Goal: Task Accomplishment & Management: Manage account settings

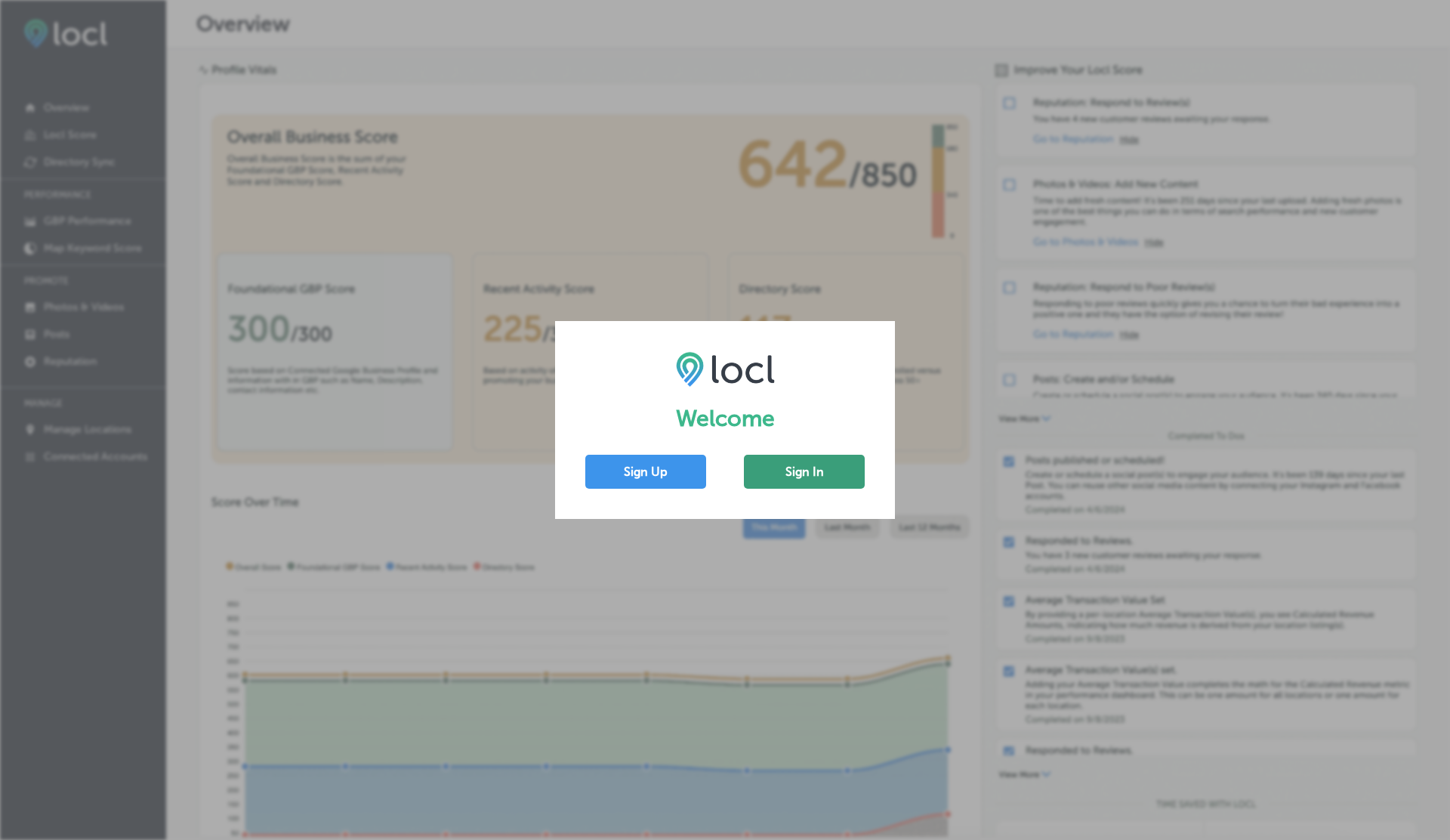
click at [811, 478] on button "Sign In" at bounding box center [804, 472] width 121 height 34
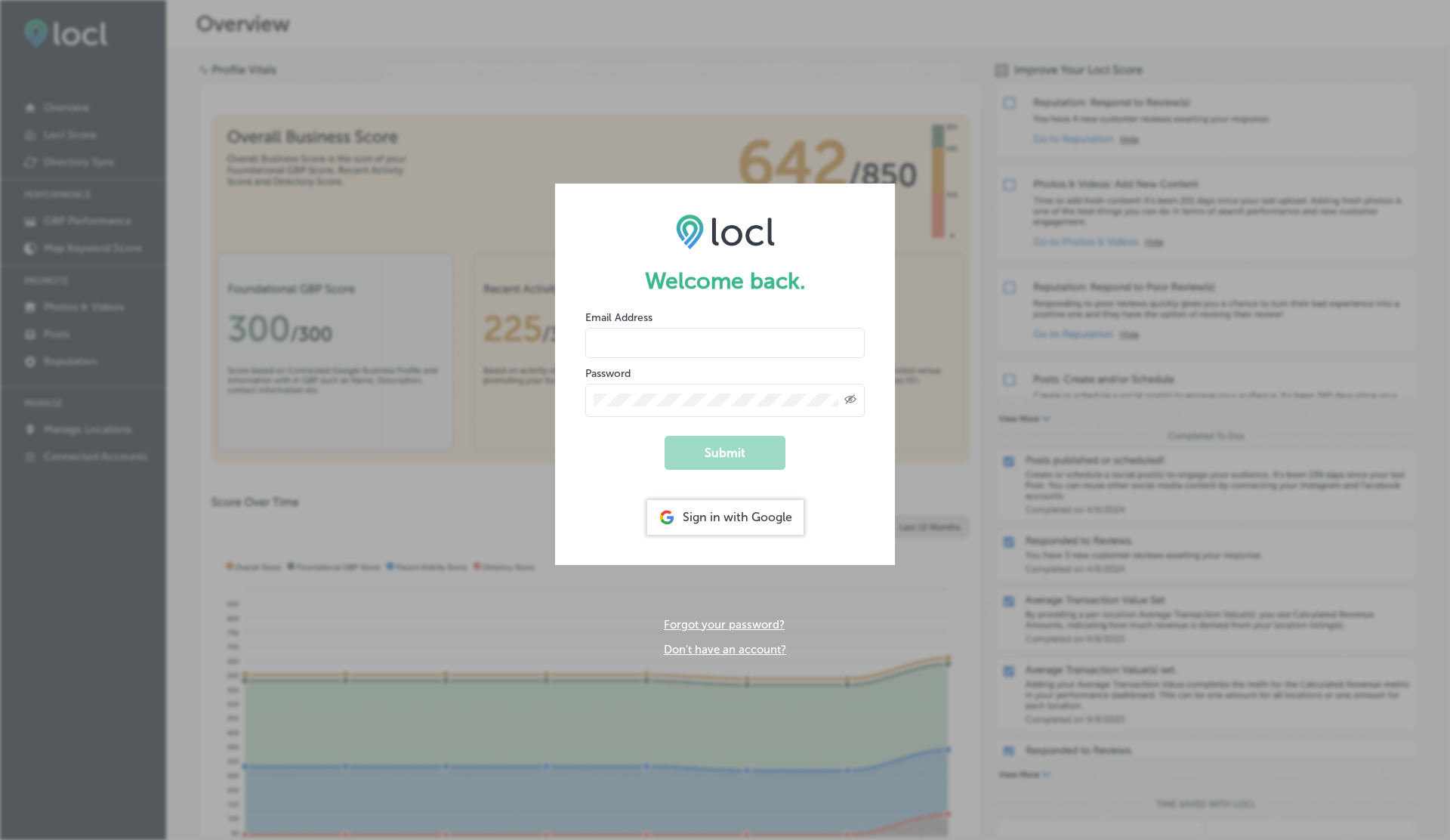
click at [616, 328] on input "email" at bounding box center [725, 343] width 280 height 30
type input "[EMAIL_ADDRESS][DOMAIN_NAME]"
click at [665, 436] on button "Submit" at bounding box center [725, 453] width 121 height 34
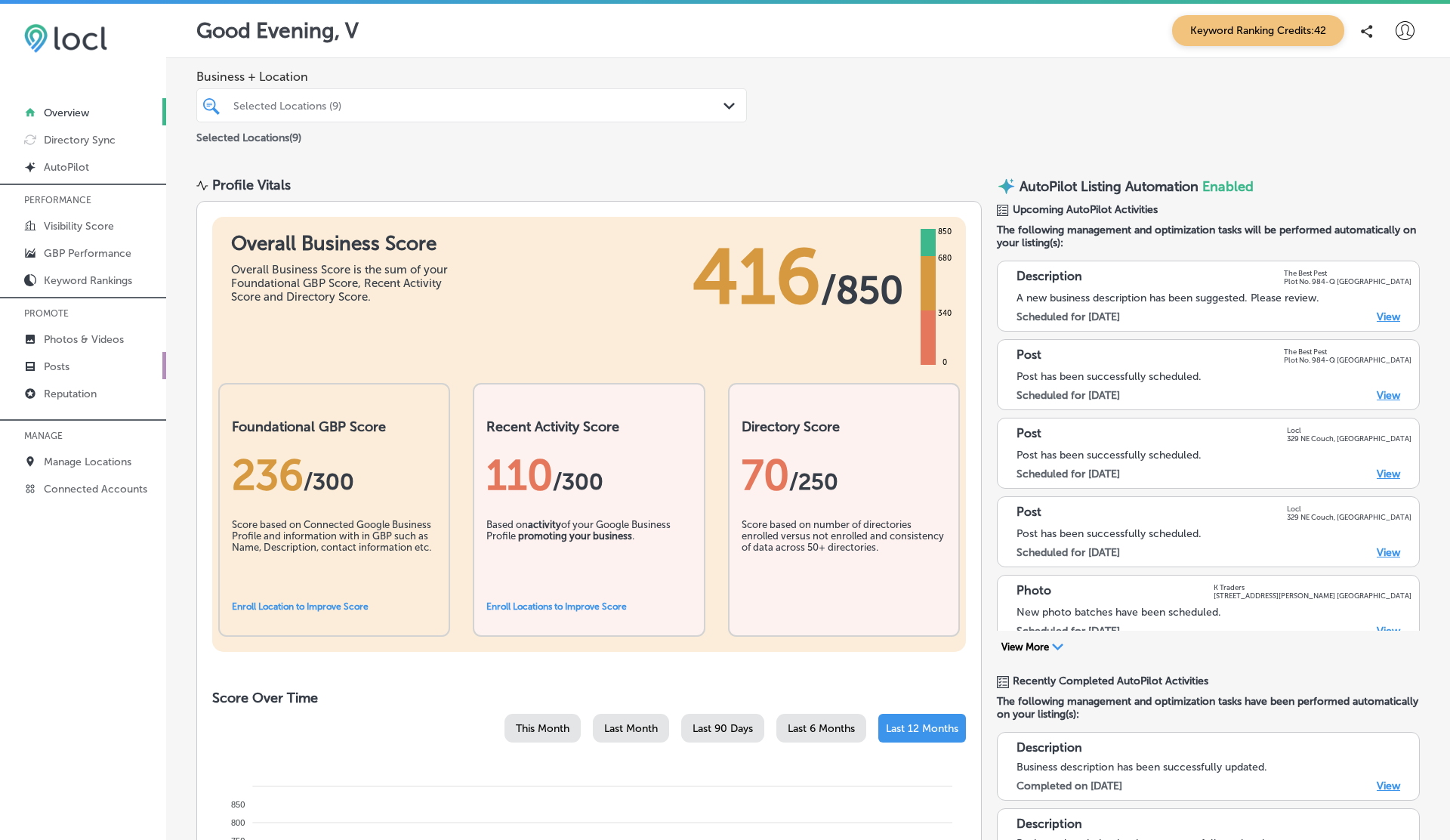
click at [54, 364] on p "Posts" at bounding box center [56, 367] width 25 height 13
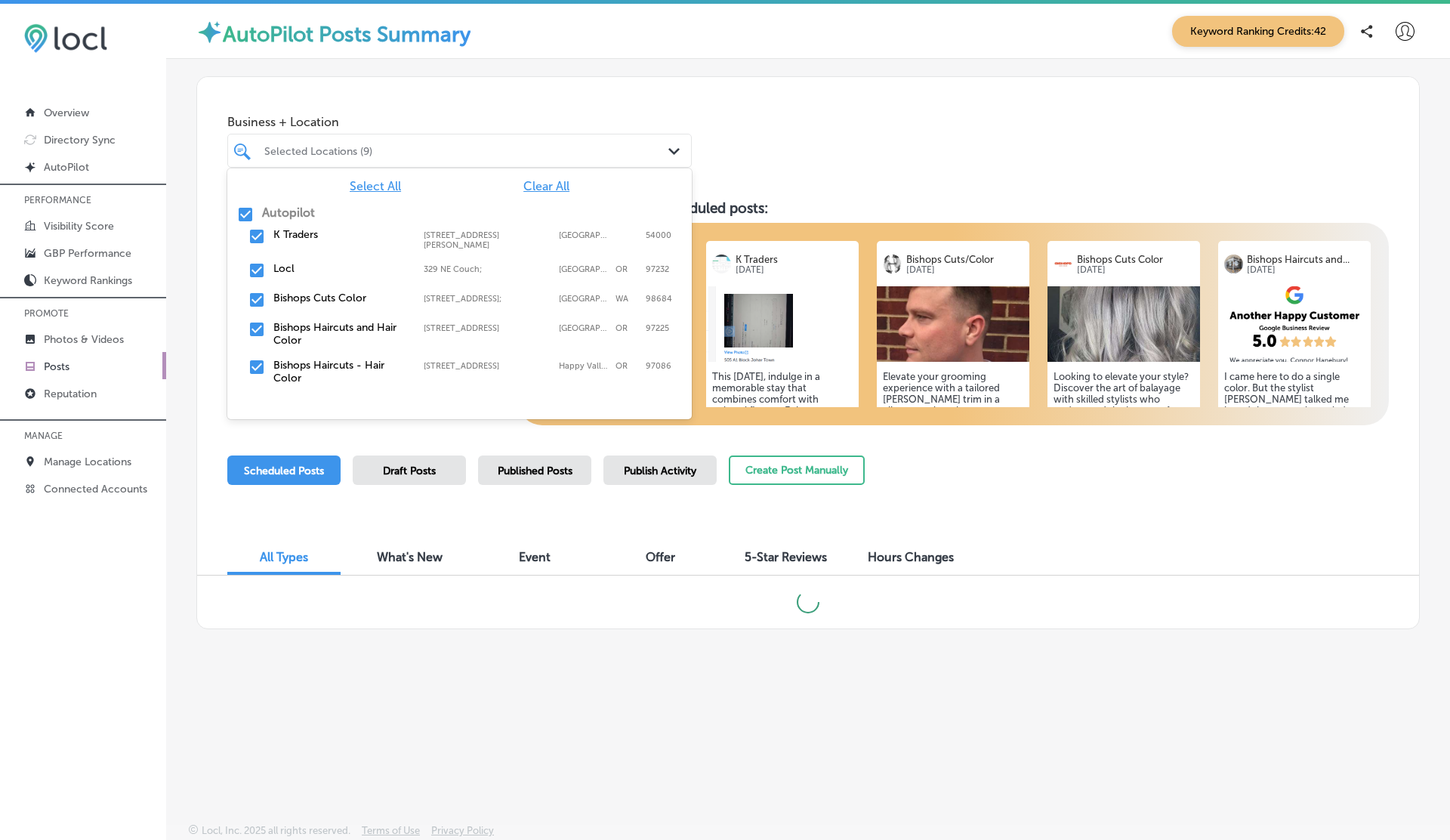
click at [360, 147] on div "Selected Locations (9)" at bounding box center [467, 151] width 406 height 13
click at [241, 218] on input "checkbox" at bounding box center [245, 214] width 18 height 18
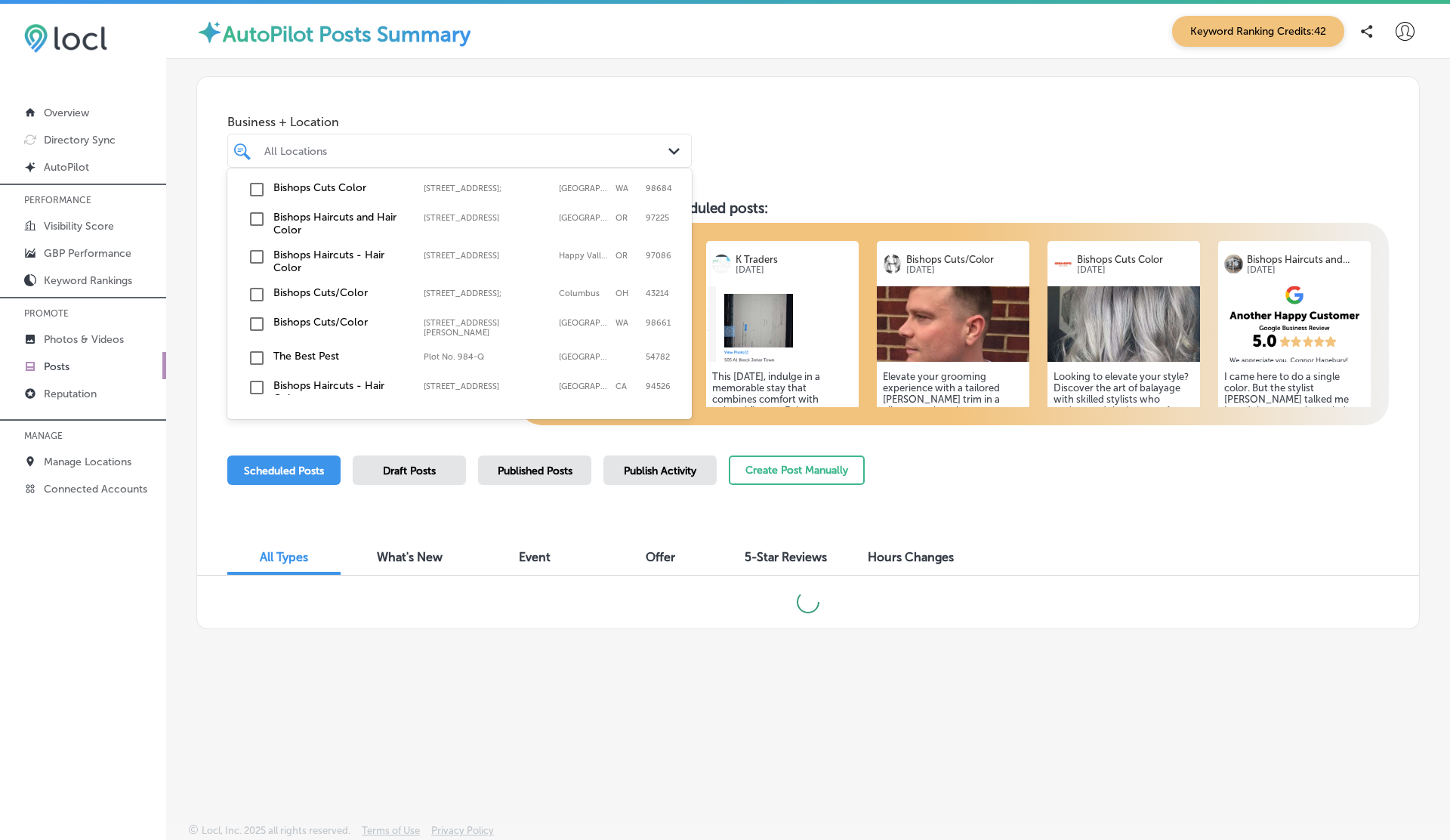
scroll to position [116, 0]
click at [292, 344] on label "The Best Pest" at bounding box center [341, 350] width 135 height 13
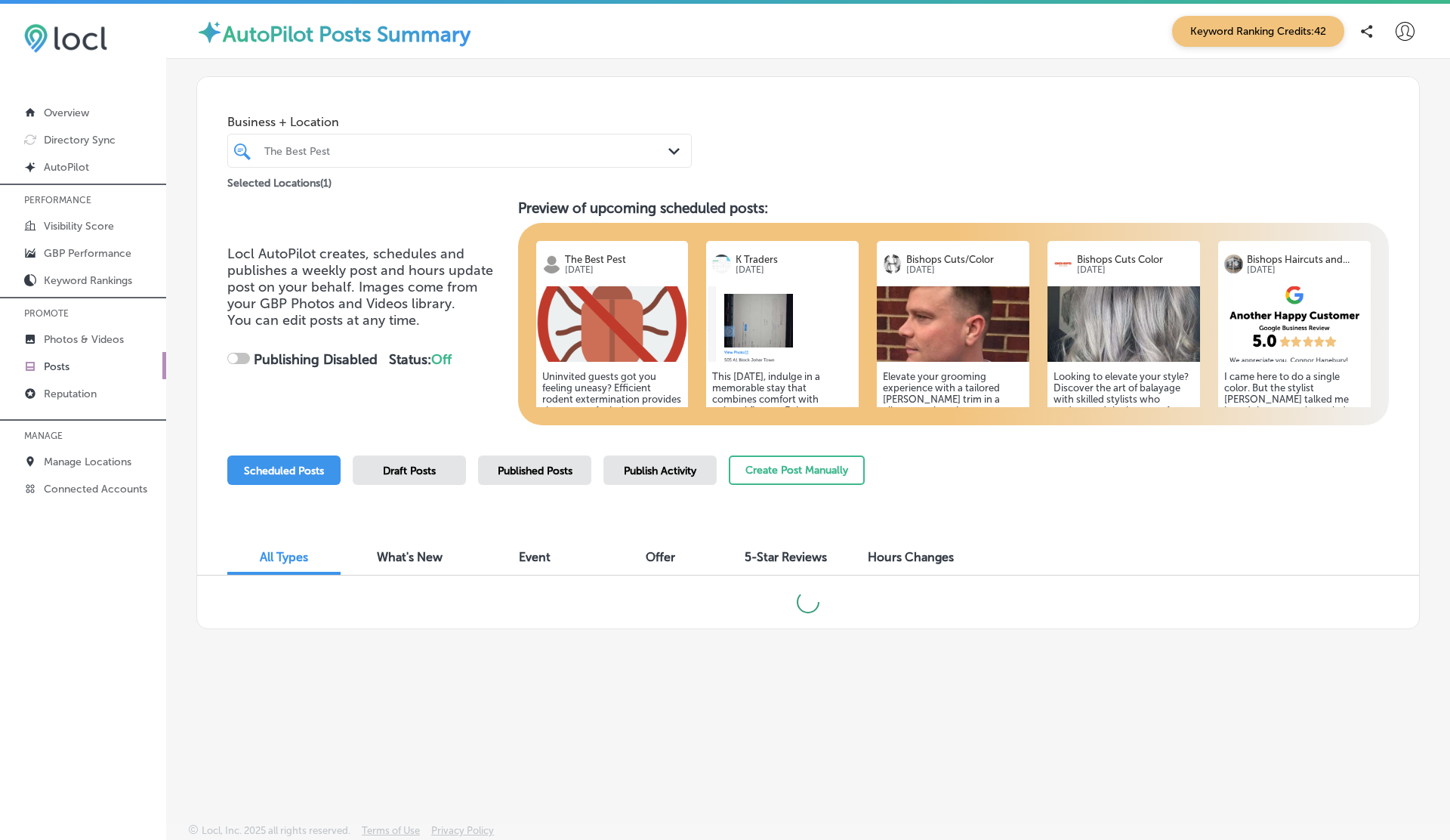
click at [793, 176] on div "Business + Location The Best Pest Path Created with Sketch. Selected Locations …" at bounding box center [808, 134] width 1222 height 115
checkbox input "true"
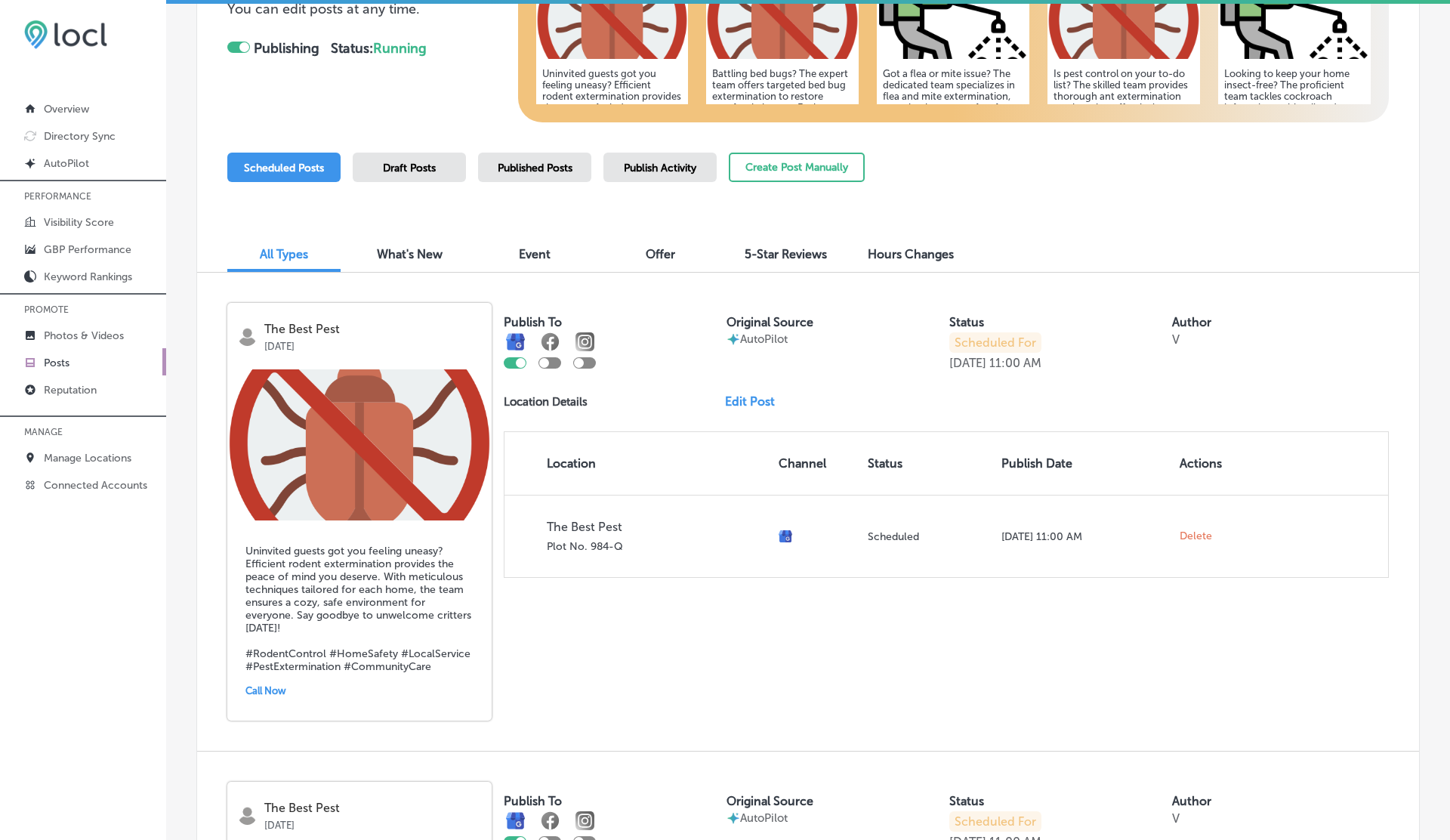
scroll to position [323, 0]
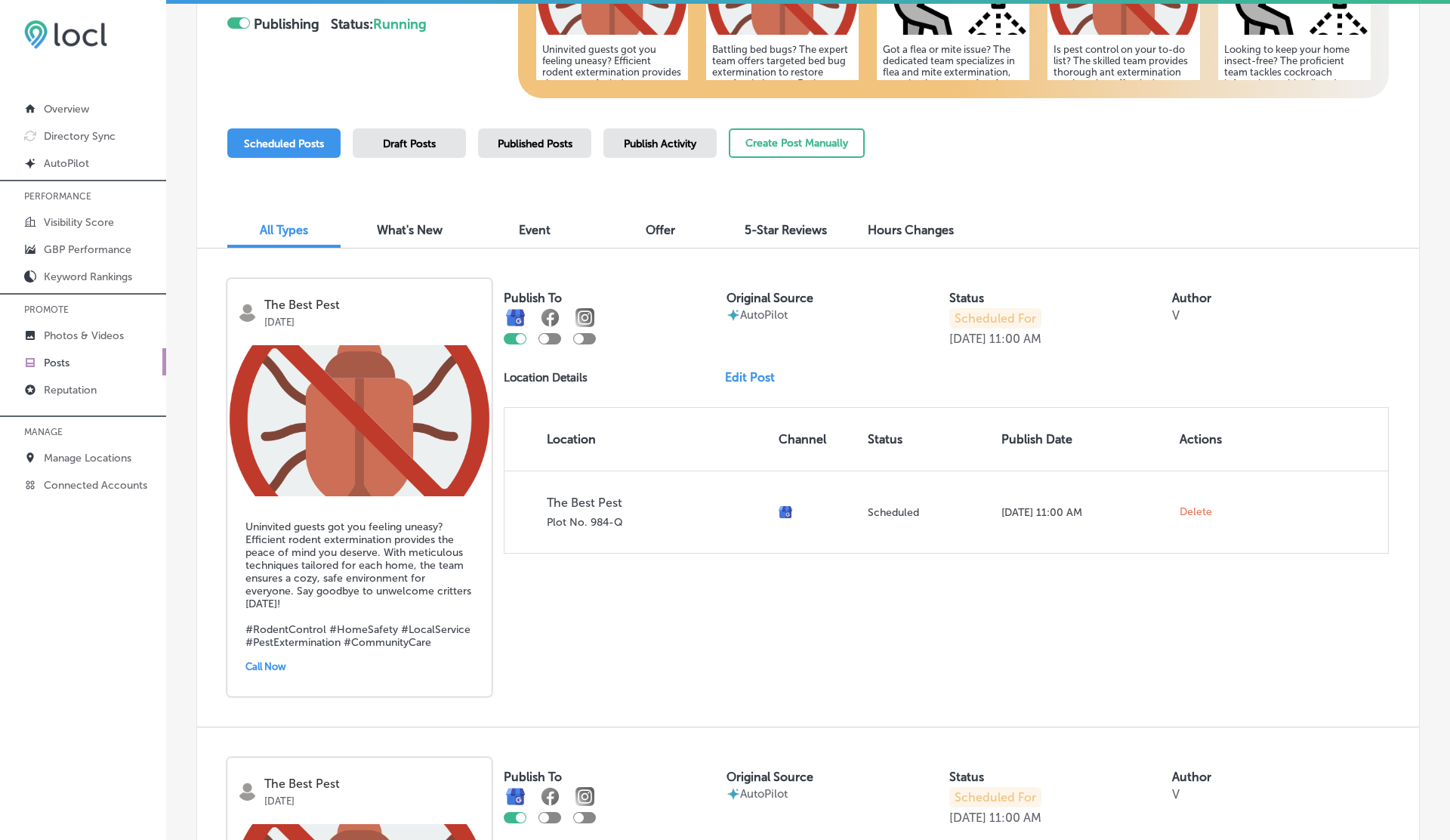
click at [746, 380] on link "Edit Post" at bounding box center [756, 377] width 62 height 14
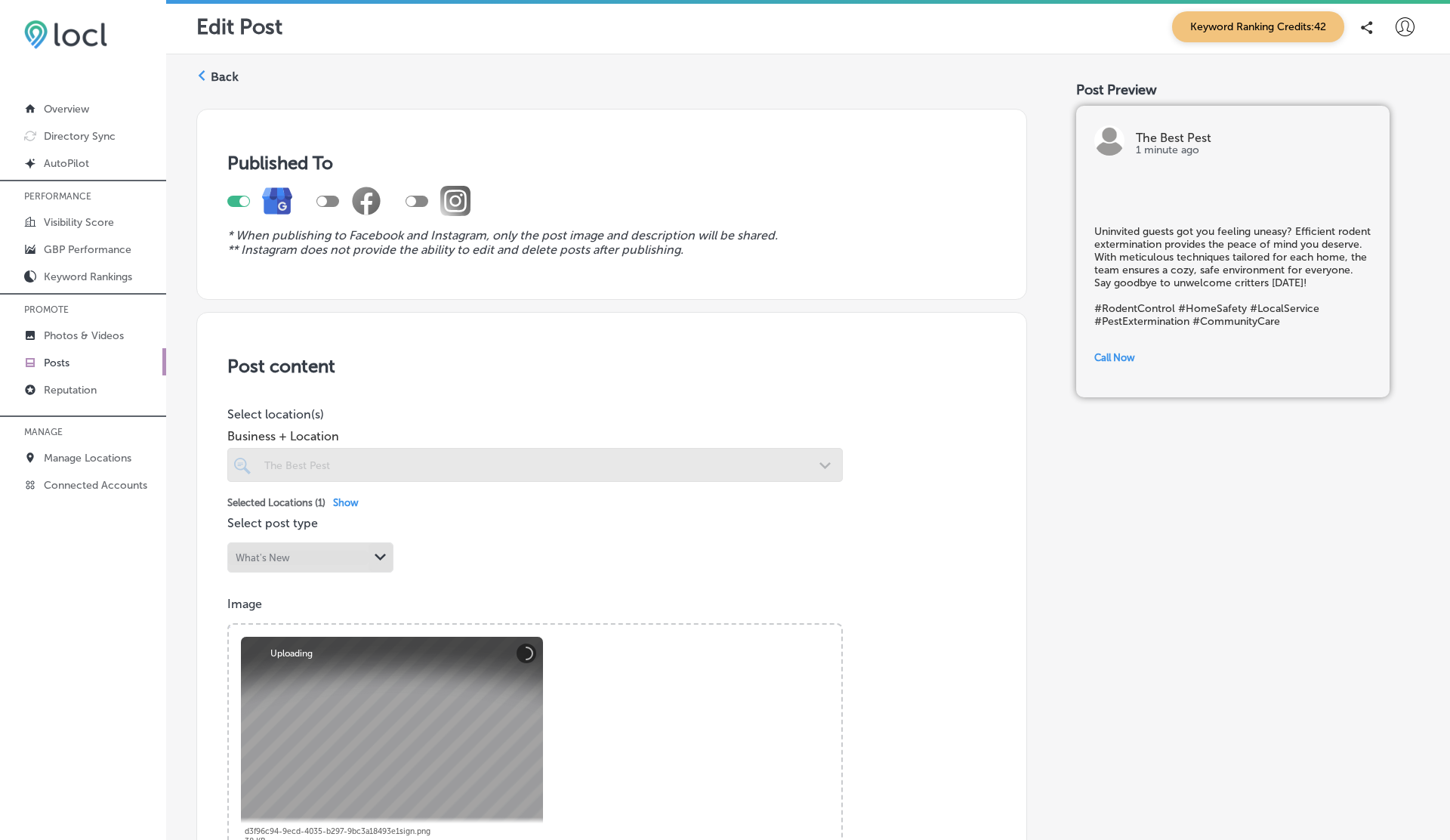
click at [416, 198] on div at bounding box center [417, 201] width 23 height 11
checkbox input "true"
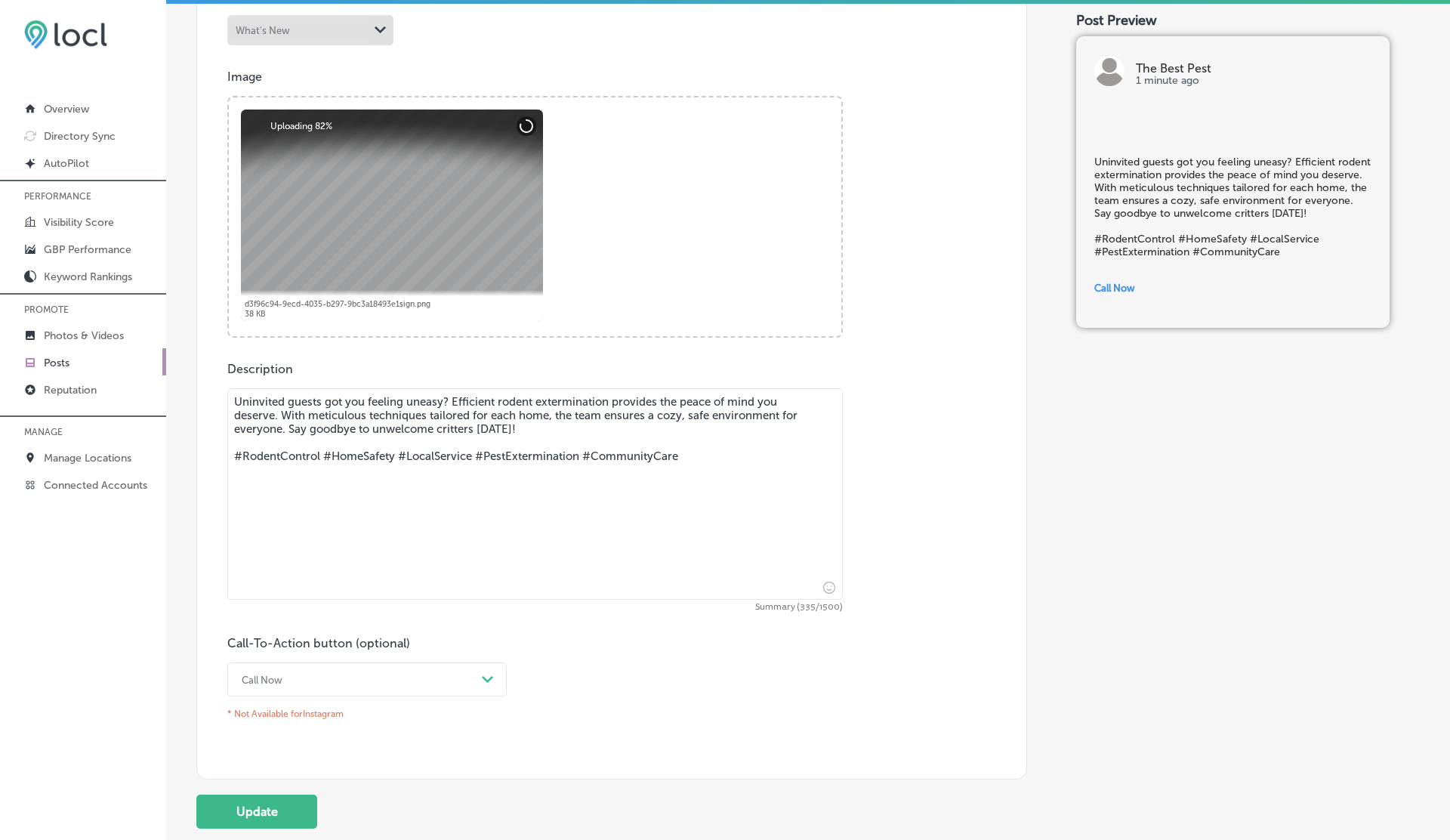
scroll to position [518, 0]
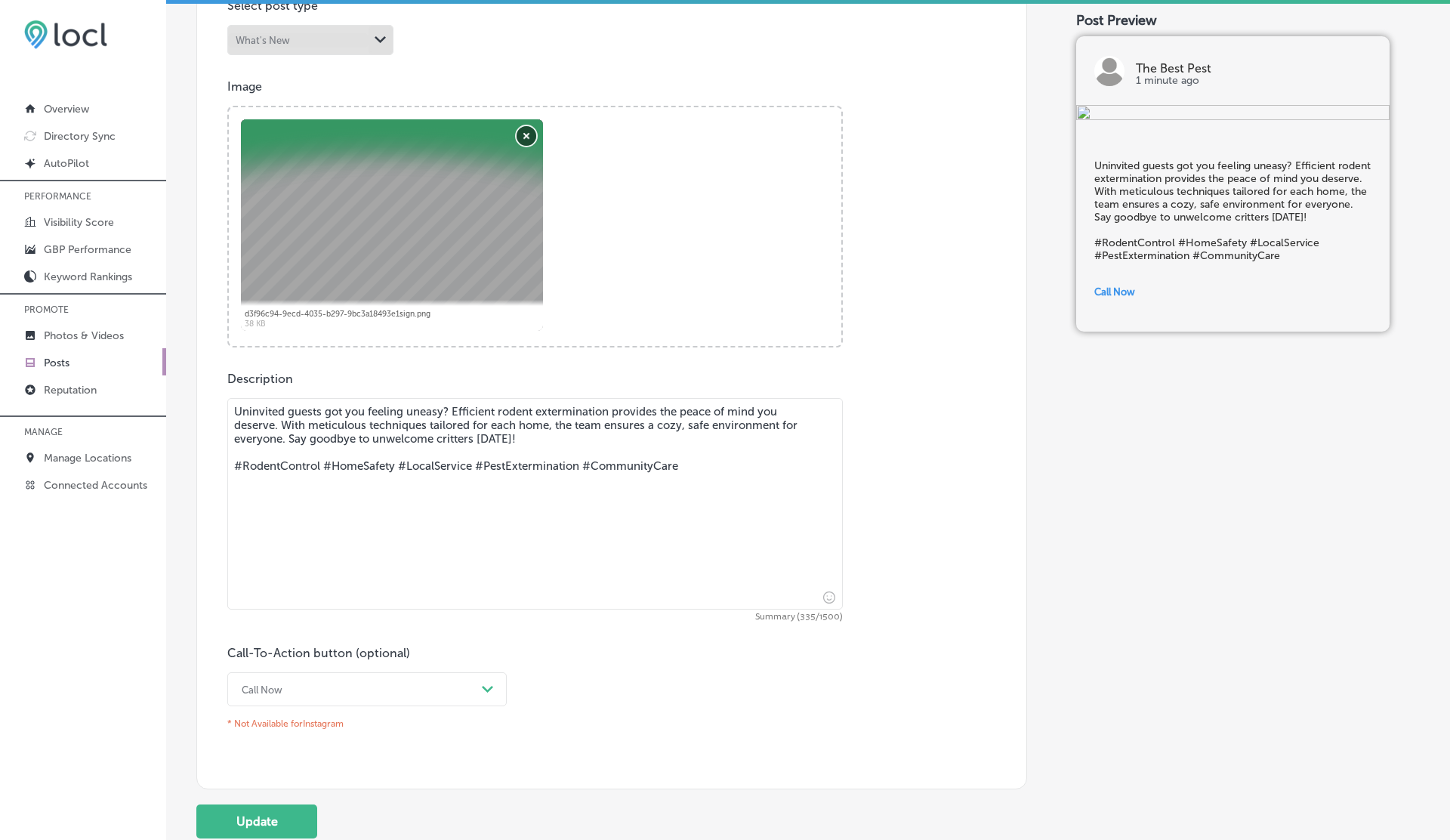
click at [526, 132] on button "Remove" at bounding box center [526, 136] width 20 height 20
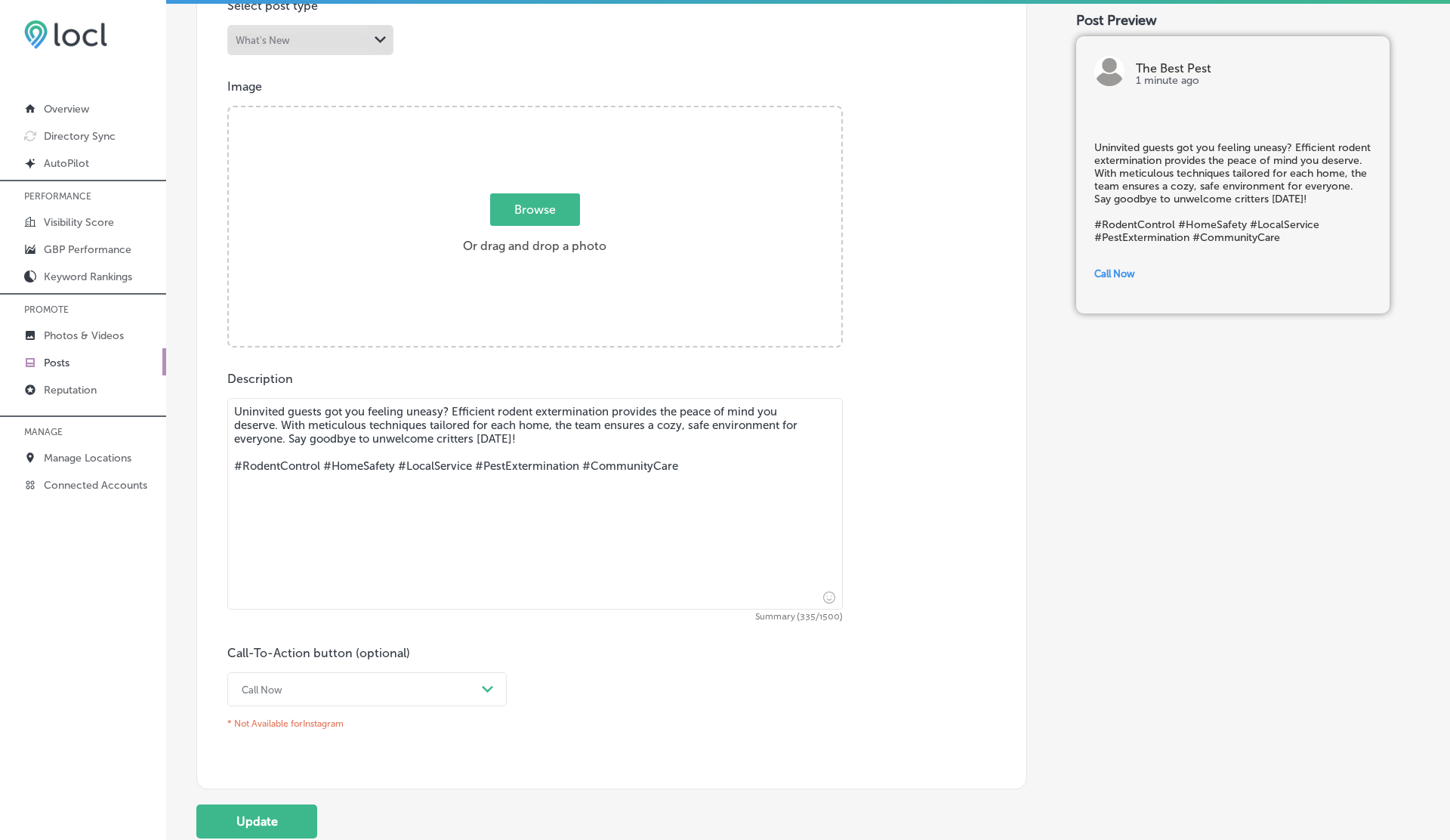
click at [543, 218] on span "Browse" at bounding box center [534, 210] width 90 height 33
click at [543, 112] on input "Browse Or drag and drop a photo" at bounding box center [534, 110] width 612 height 5
type input "C:\fakepath\IMG_5240-2.jpg"
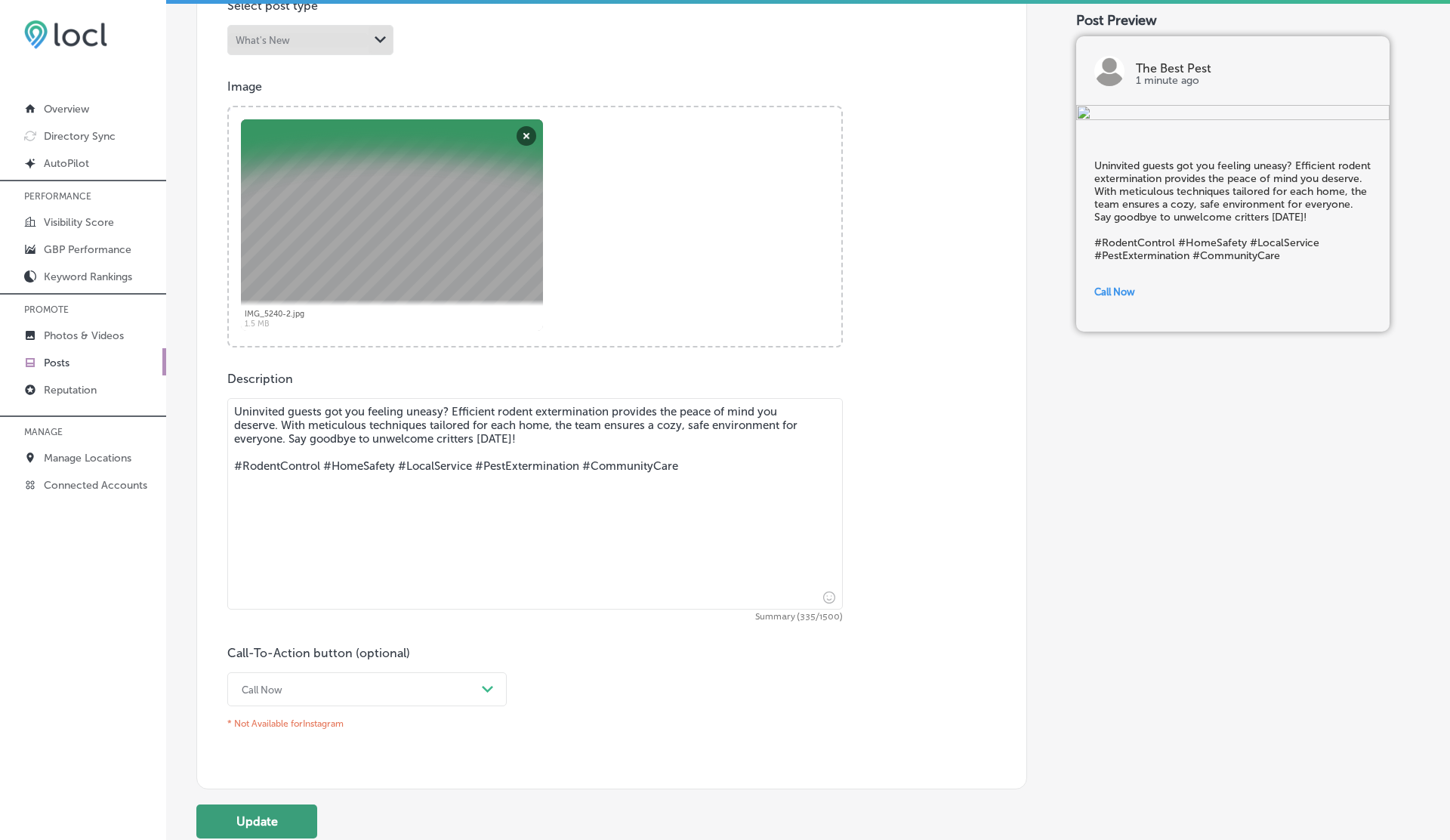
click at [272, 817] on button "Update" at bounding box center [256, 821] width 121 height 34
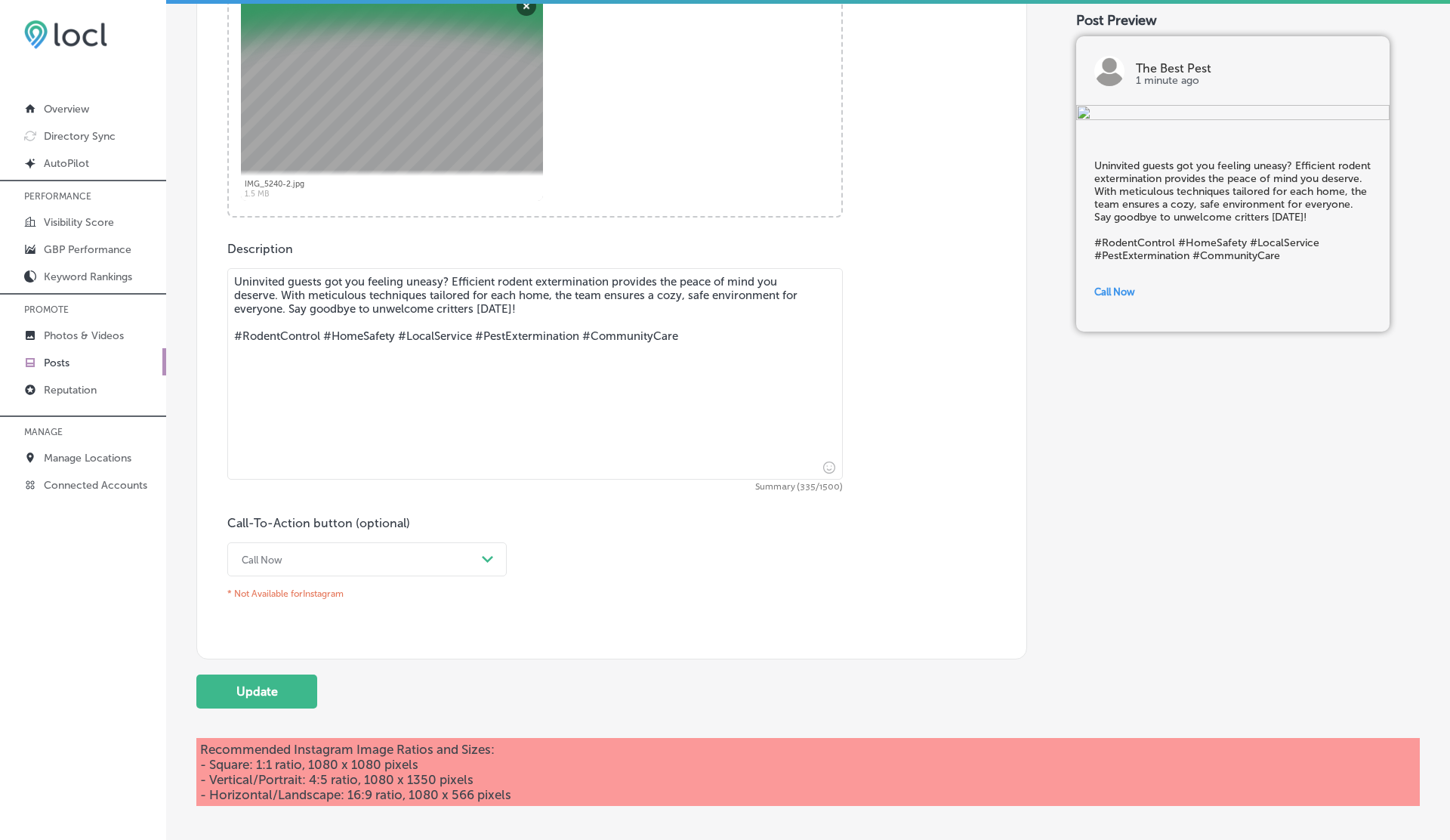
scroll to position [0, 0]
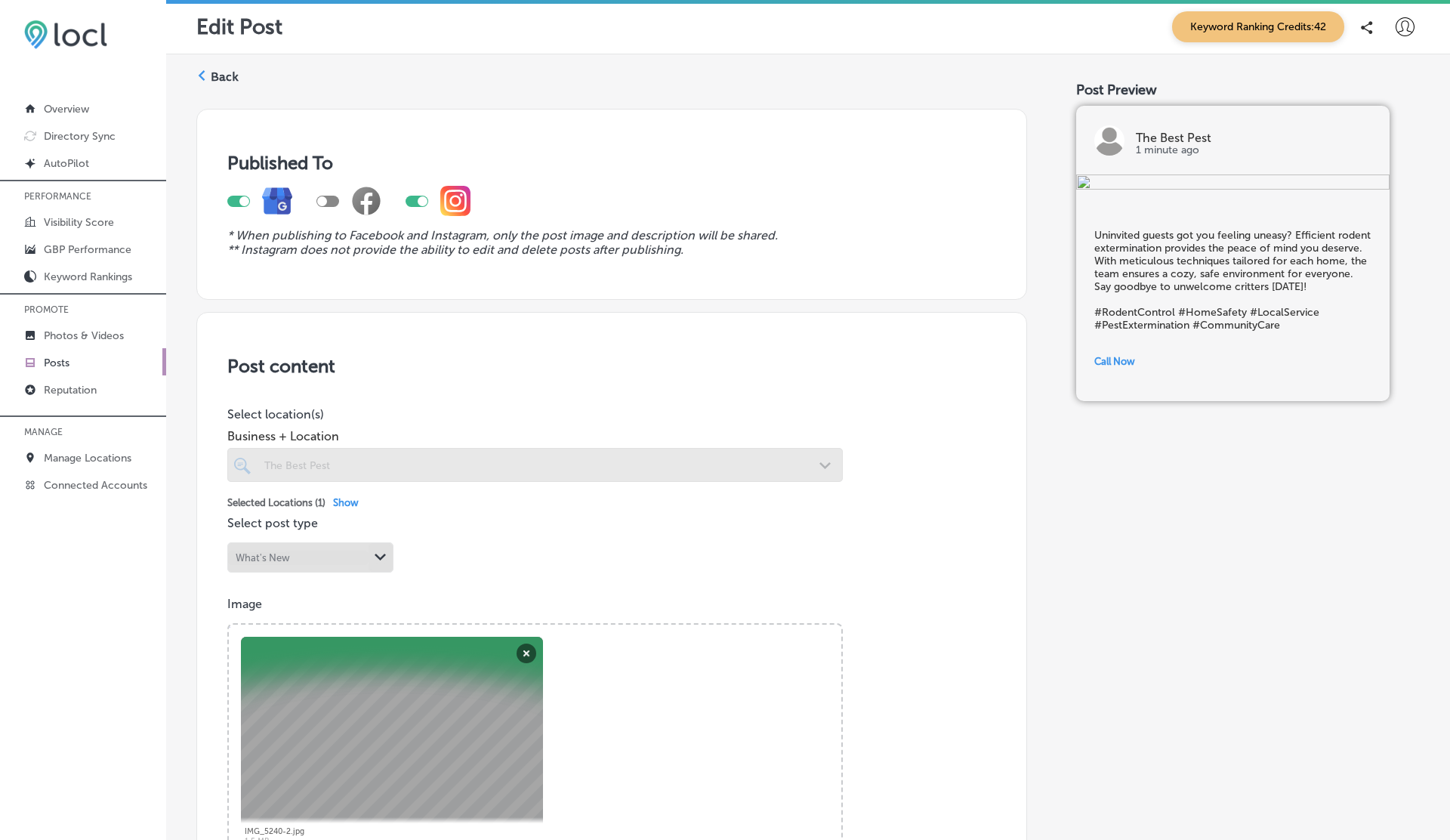
click at [424, 202] on div at bounding box center [422, 201] width 10 height 10
checkbox input "false"
click at [214, 70] on label "Back" at bounding box center [224, 77] width 28 height 17
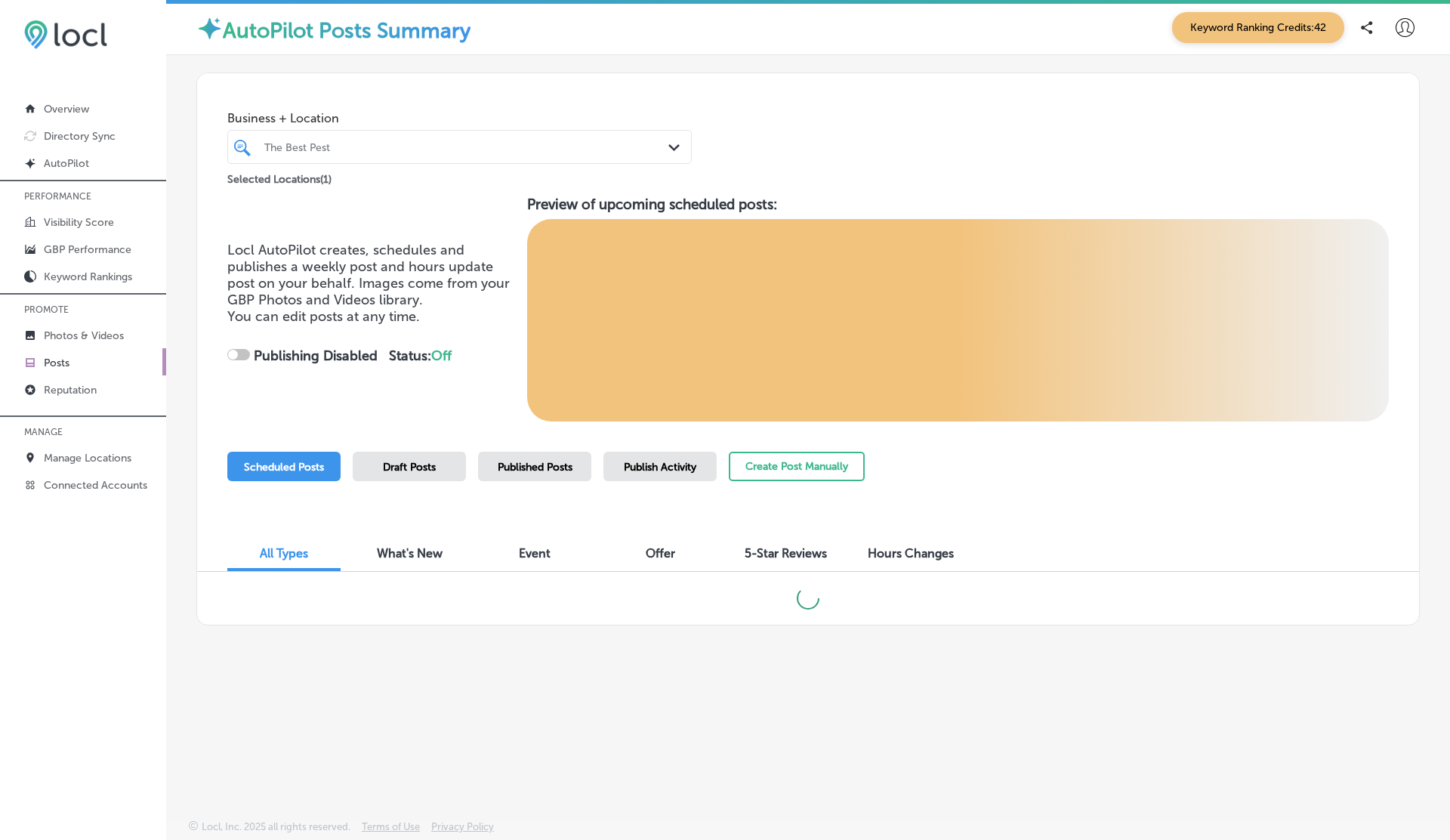
checkbox input "true"
